Goal: Entertainment & Leisure: Consume media (video, audio)

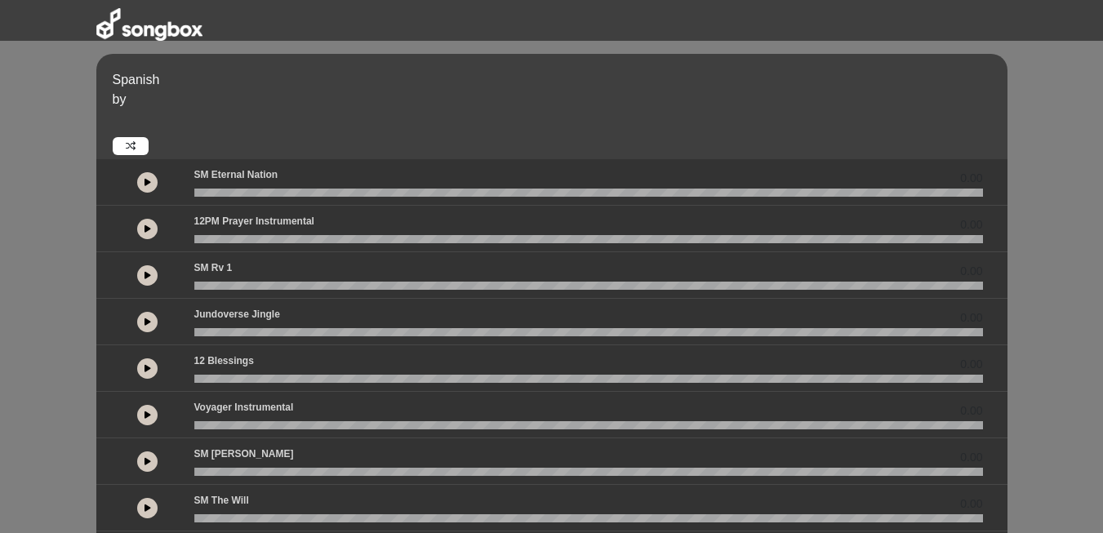
click at [158, 180] on div at bounding box center [147, 181] width 73 height 29
click at [150, 180] on icon at bounding box center [147, 182] width 7 height 8
click at [1080, 414] on div "Español por 00:21 0.00 0.00" at bounding box center [551, 479] width 1103 height 850
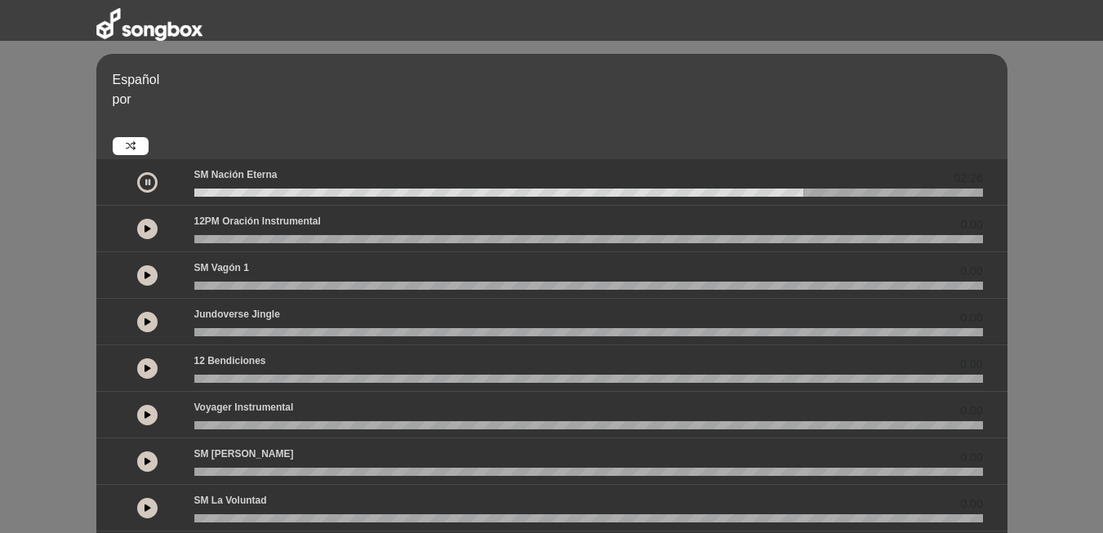
click at [149, 185] on icon at bounding box center [147, 182] width 5 height 8
click at [149, 184] on icon at bounding box center [147, 182] width 7 height 8
click at [197, 186] on div "SM Nación eterna 02:36" at bounding box center [588, 177] width 808 height 21
click at [198, 190] on wave at bounding box center [588, 193] width 789 height 8
click at [143, 230] on button at bounding box center [147, 229] width 20 height 20
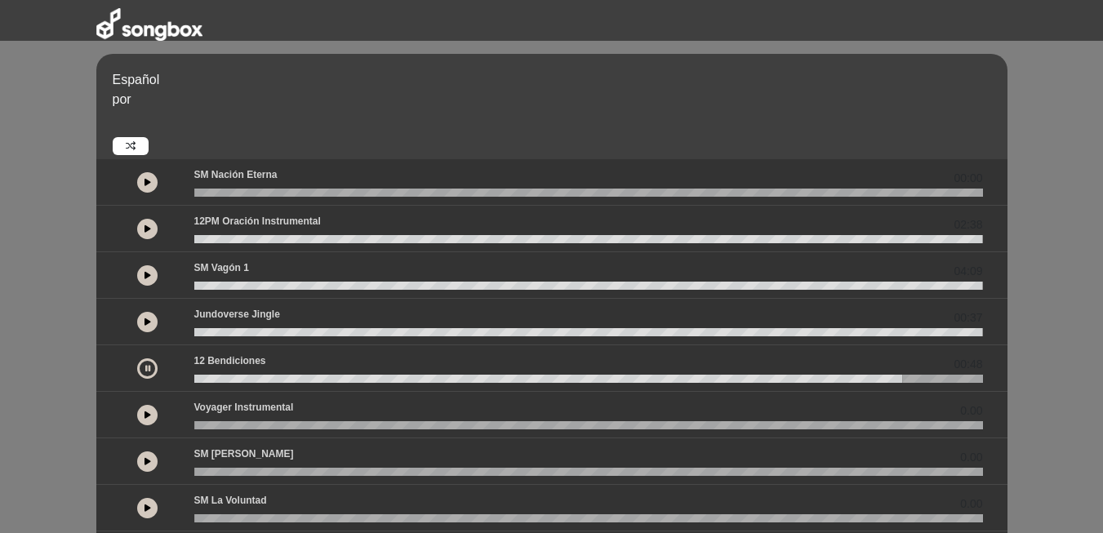
click at [1026, 156] on div "Español por 00:00 02:38" at bounding box center [551, 479] width 1103 height 850
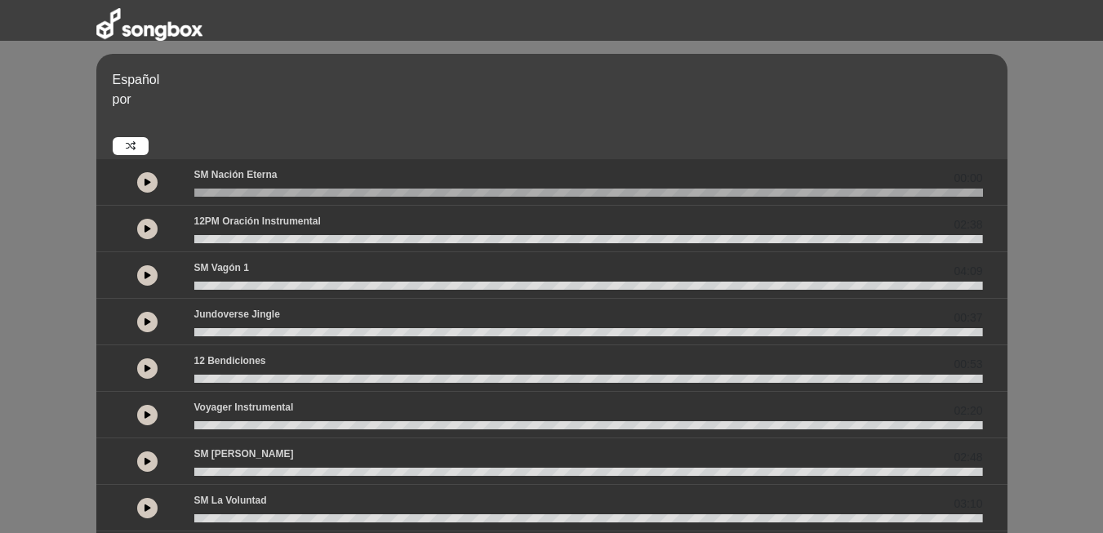
click at [149, 179] on icon at bounding box center [147, 182] width 7 height 8
click at [151, 180] on button at bounding box center [147, 182] width 20 height 20
